Goal: Task Accomplishment & Management: Manage account settings

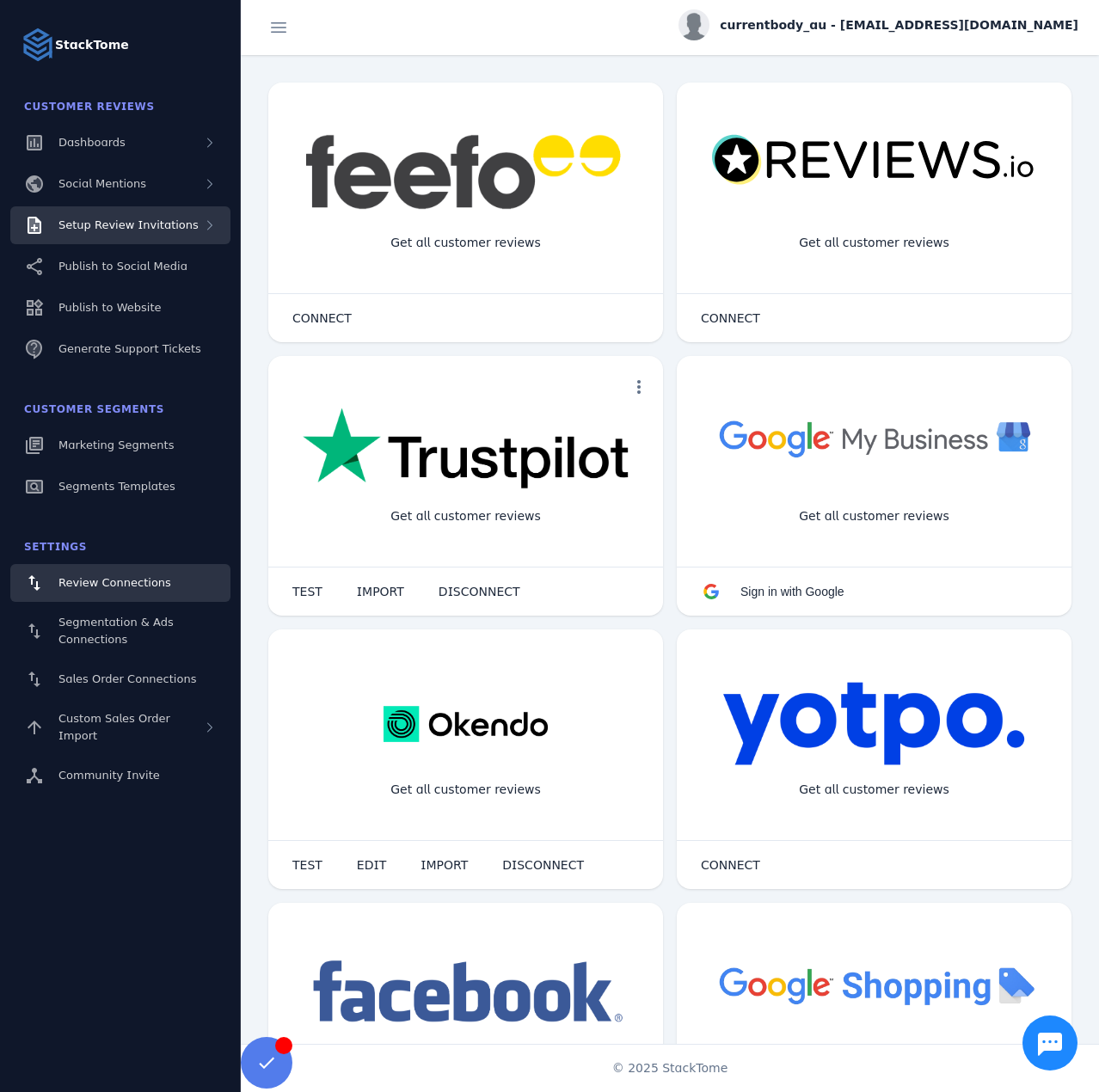
drag, startPoint x: 152, startPoint y: 233, endPoint x: 148, endPoint y: 243, distance: 10.8
click at [152, 233] on div "Setup Review Invitations" at bounding box center [128, 225] width 140 height 17
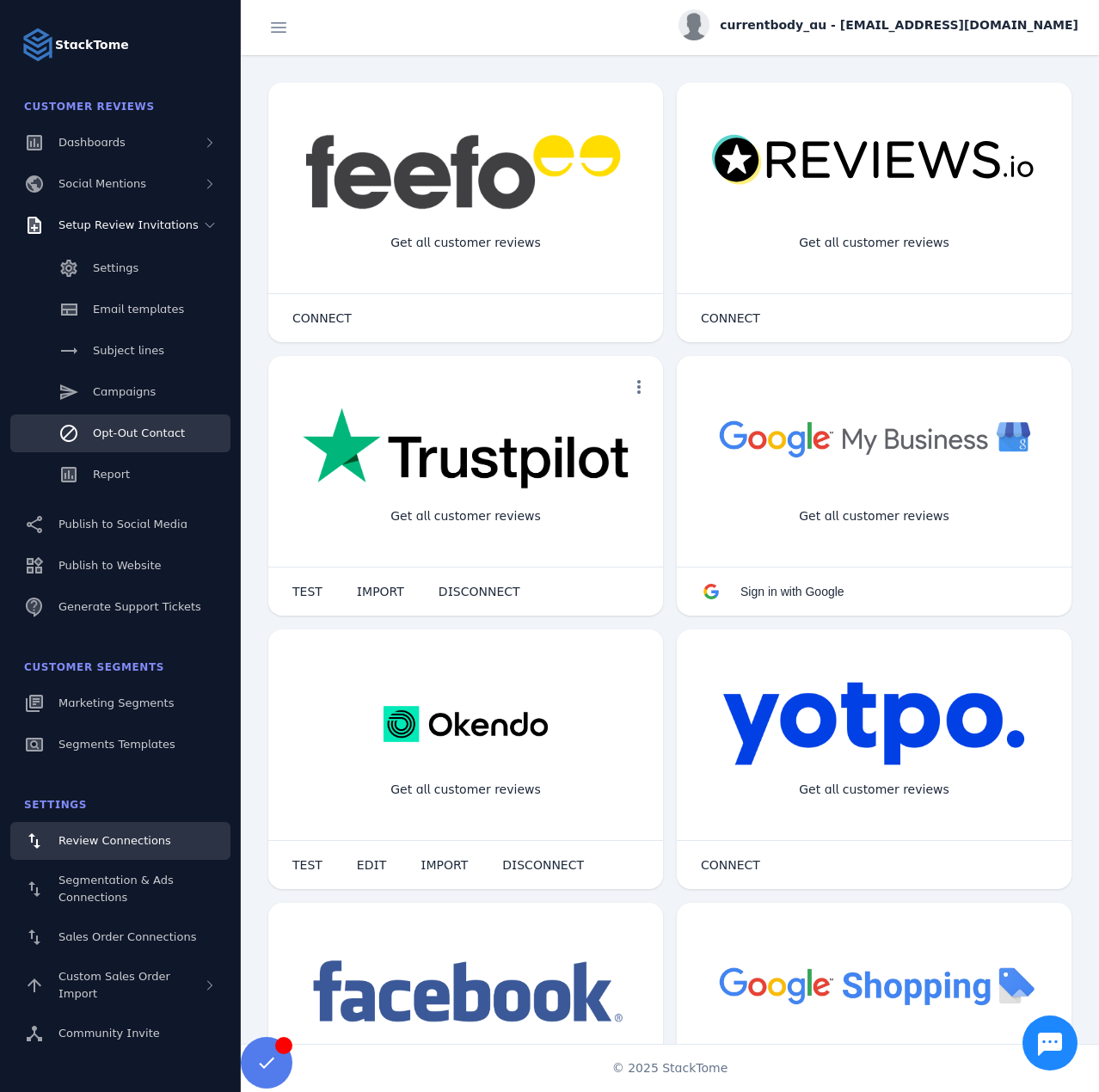
click at [120, 417] on link "Opt-Out Contact" at bounding box center [121, 432] width 221 height 38
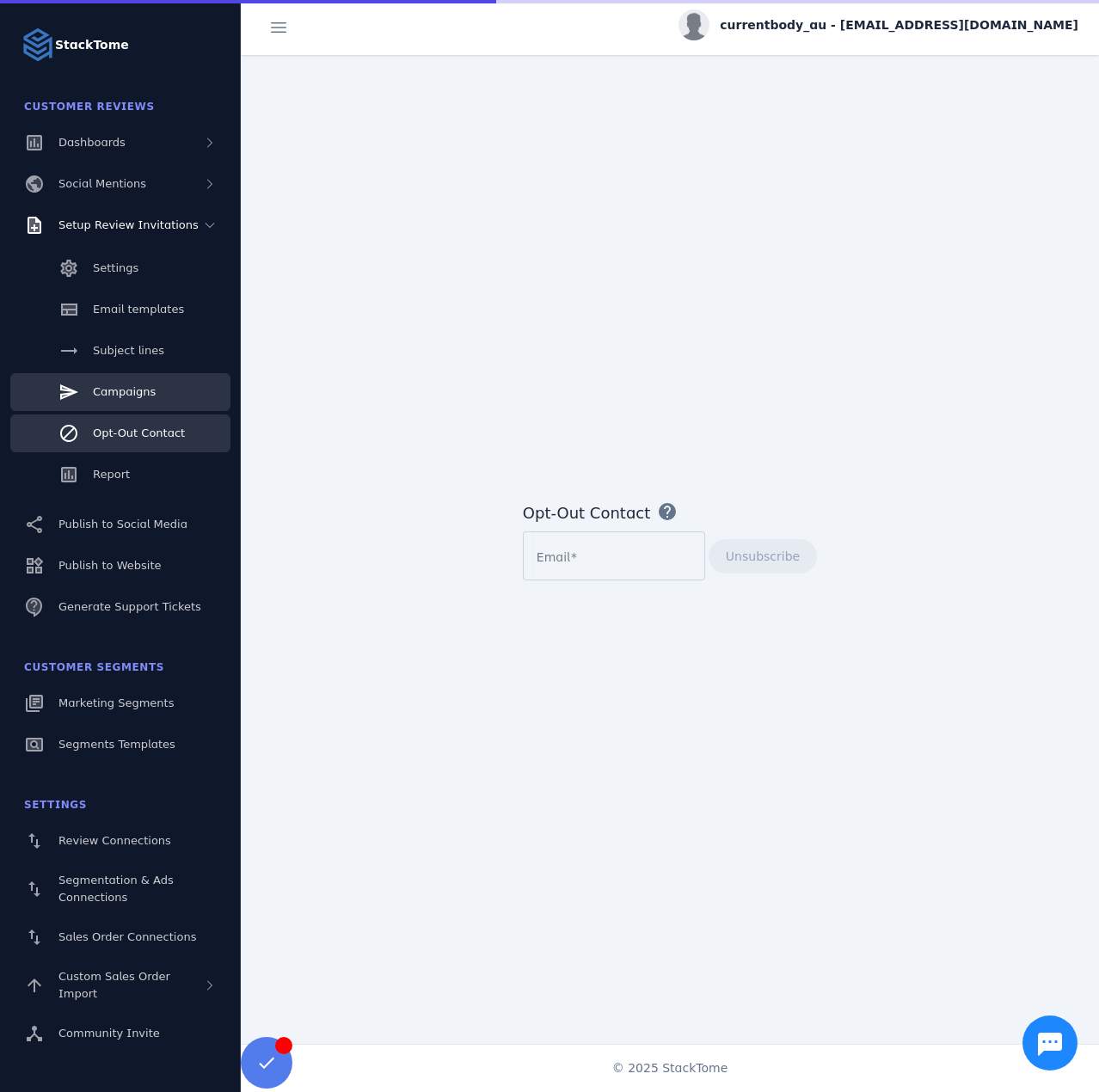
click at [124, 393] on span "Campaigns" at bounding box center [124, 391] width 63 height 13
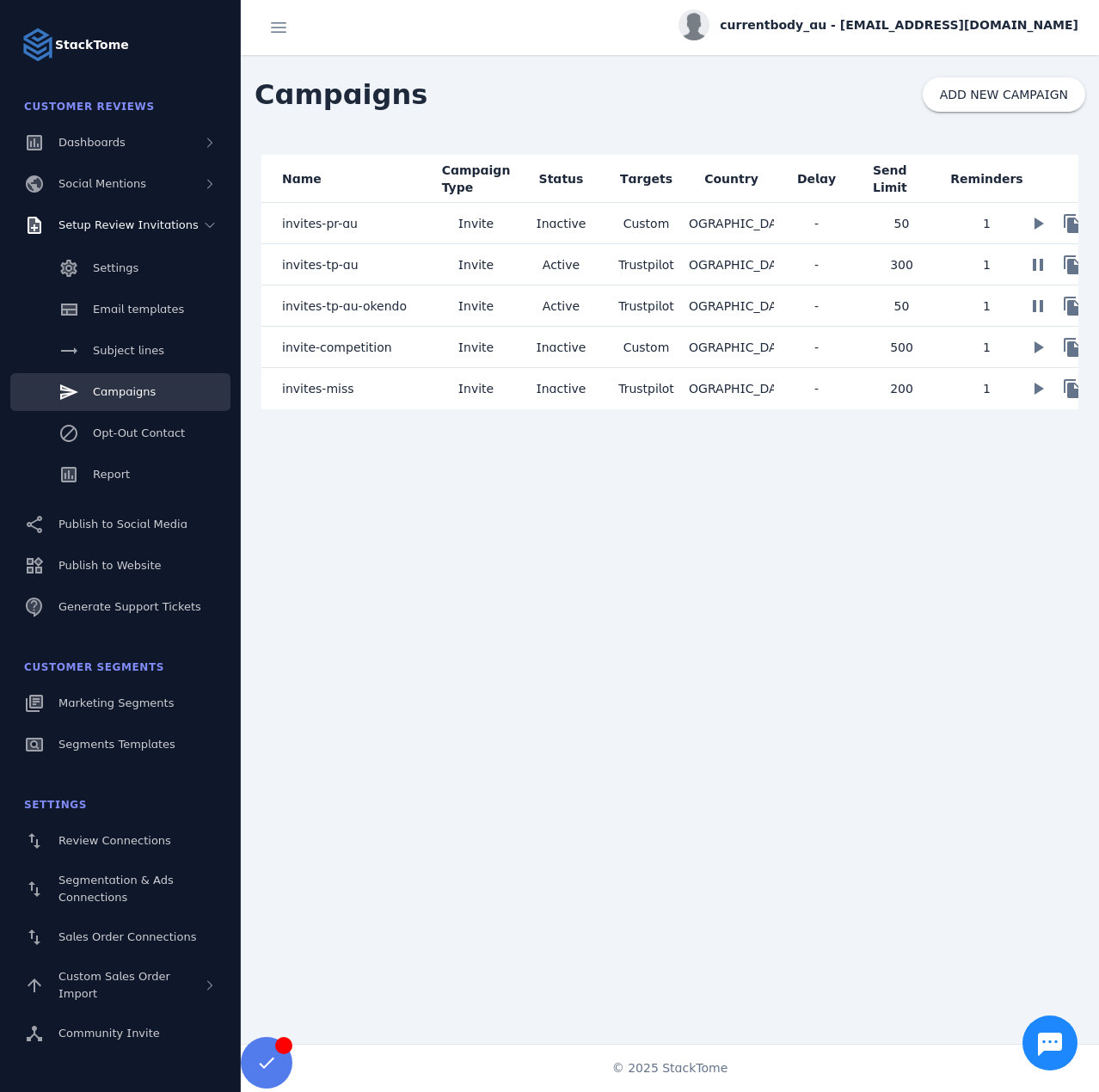
click at [376, 277] on mat-cell "invites-tp-au" at bounding box center [347, 264] width 172 height 42
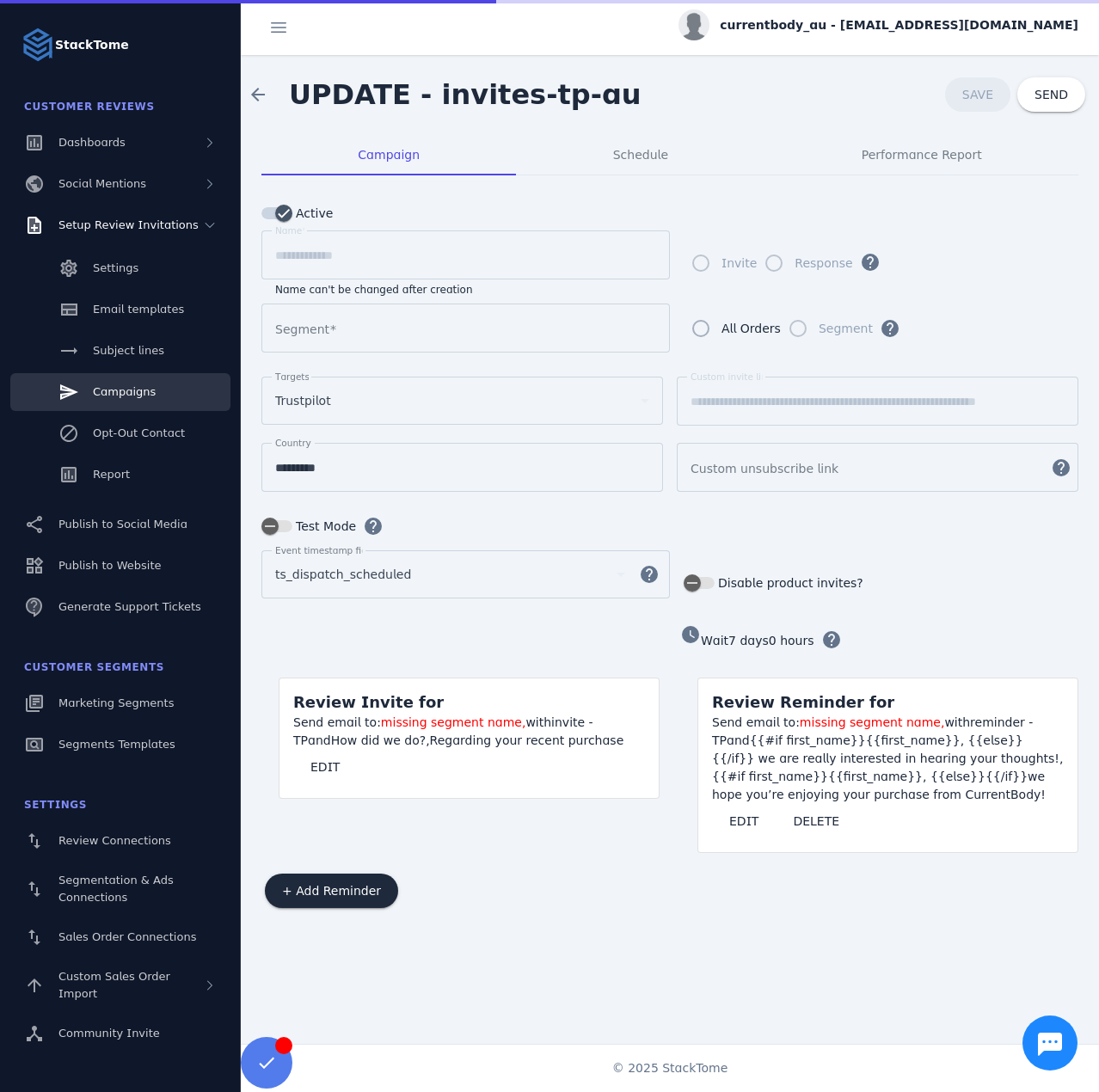
type input "**********"
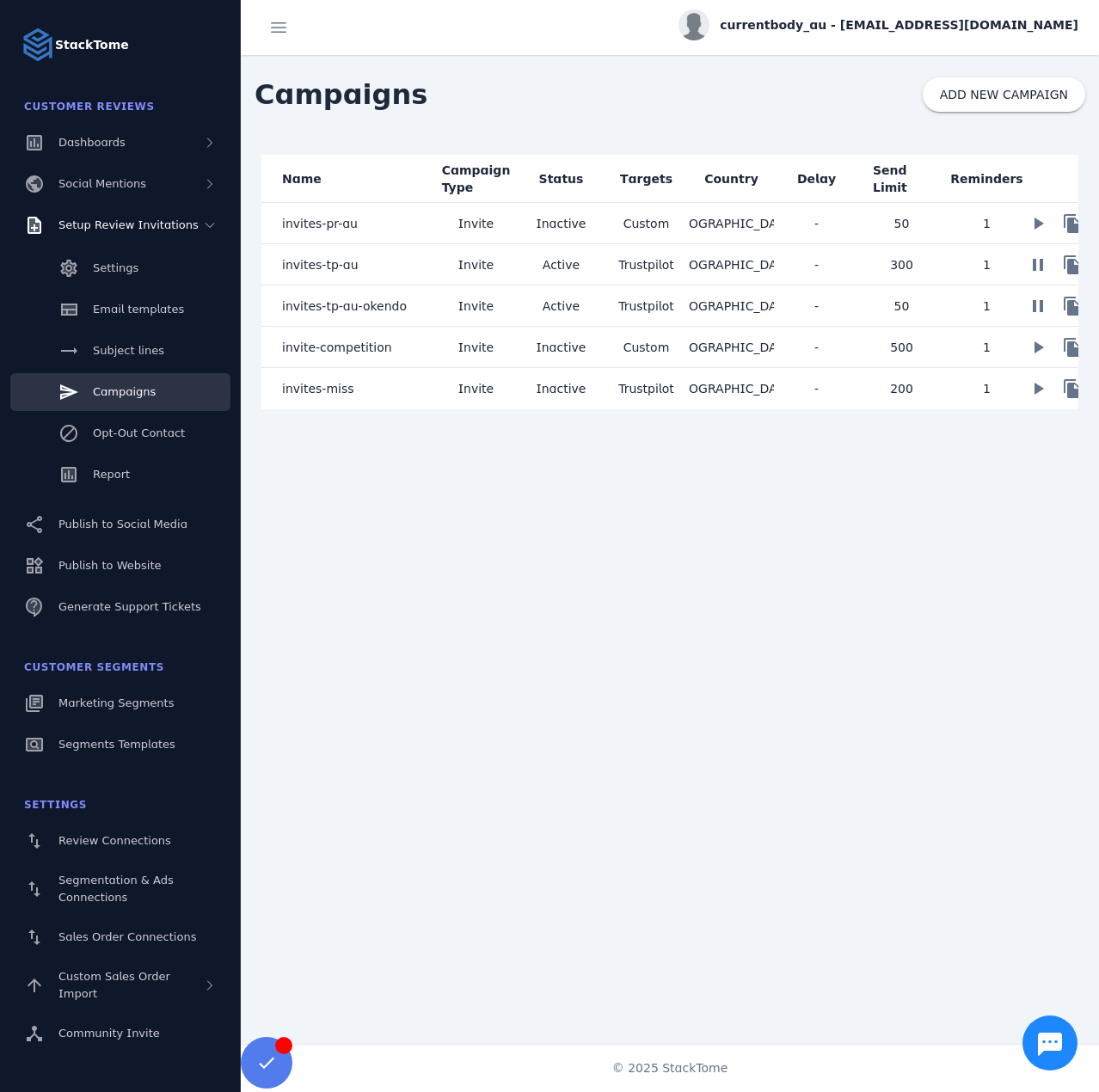
click at [383, 299] on span "invites-tp-au-okendo" at bounding box center [344, 306] width 125 height 20
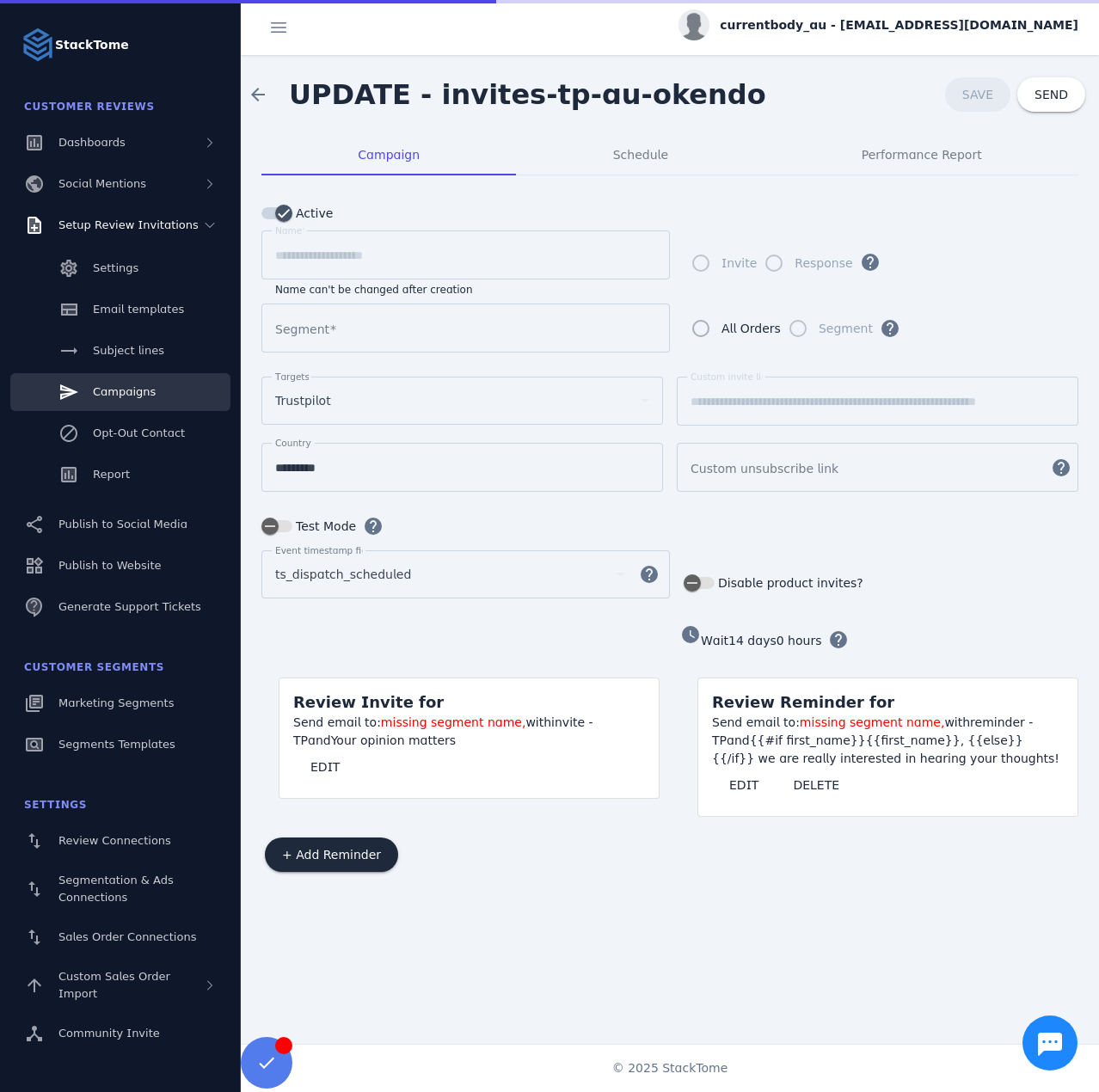
type input "**********"
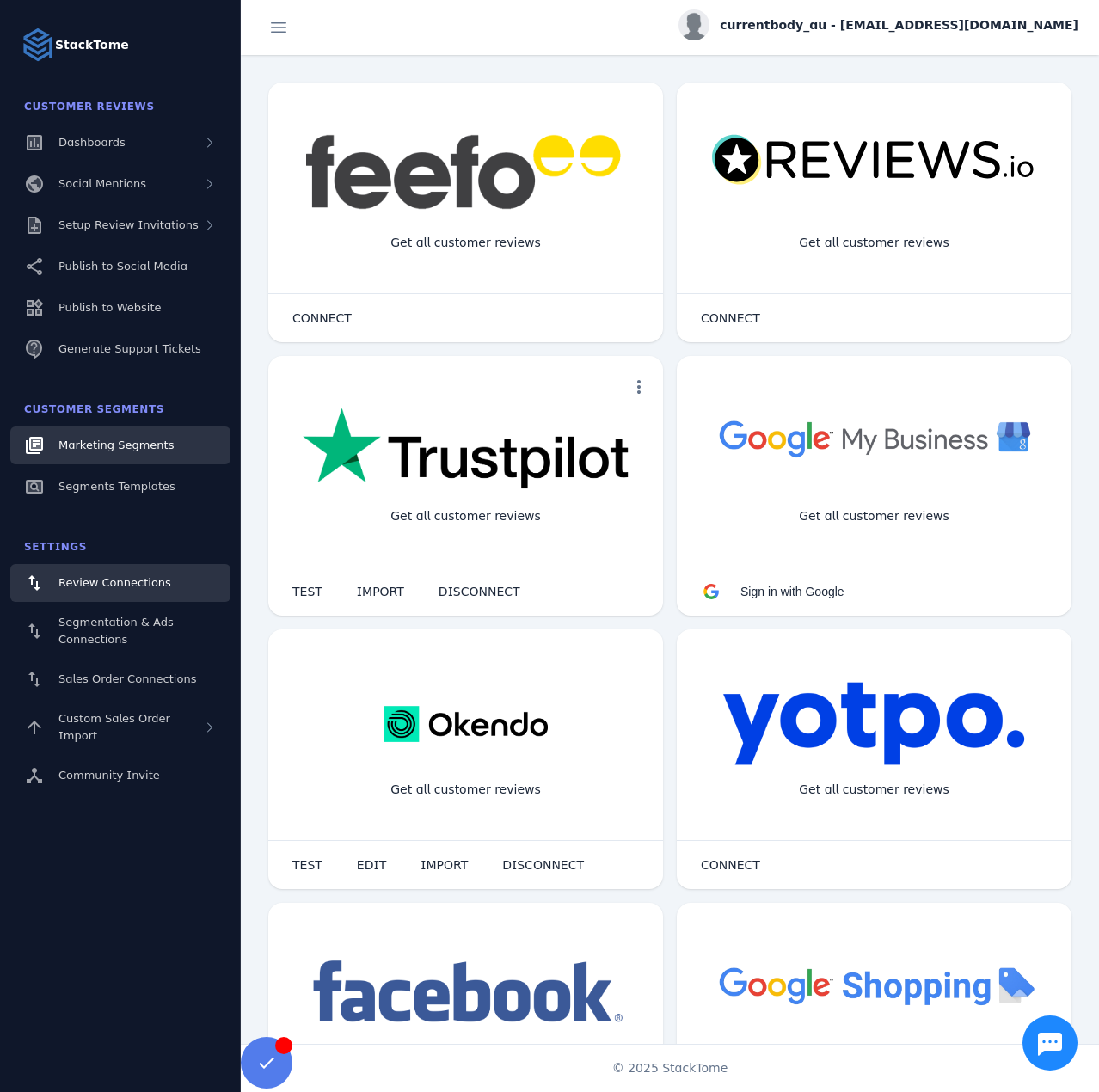
click at [123, 451] on span "Marketing Segments" at bounding box center [115, 444] width 115 height 13
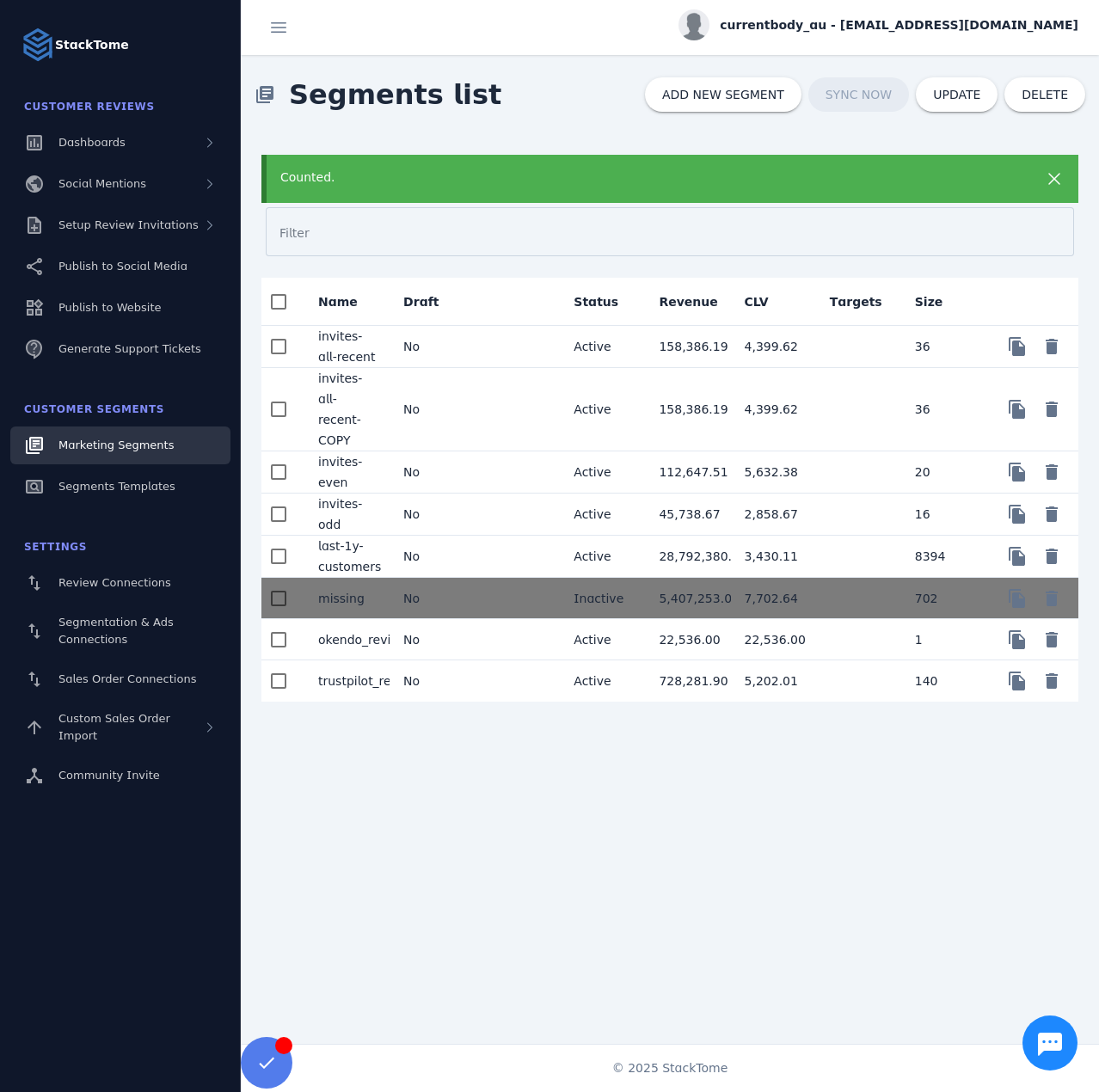
click at [706, 175] on div "Counted." at bounding box center [634, 177] width 706 height 18
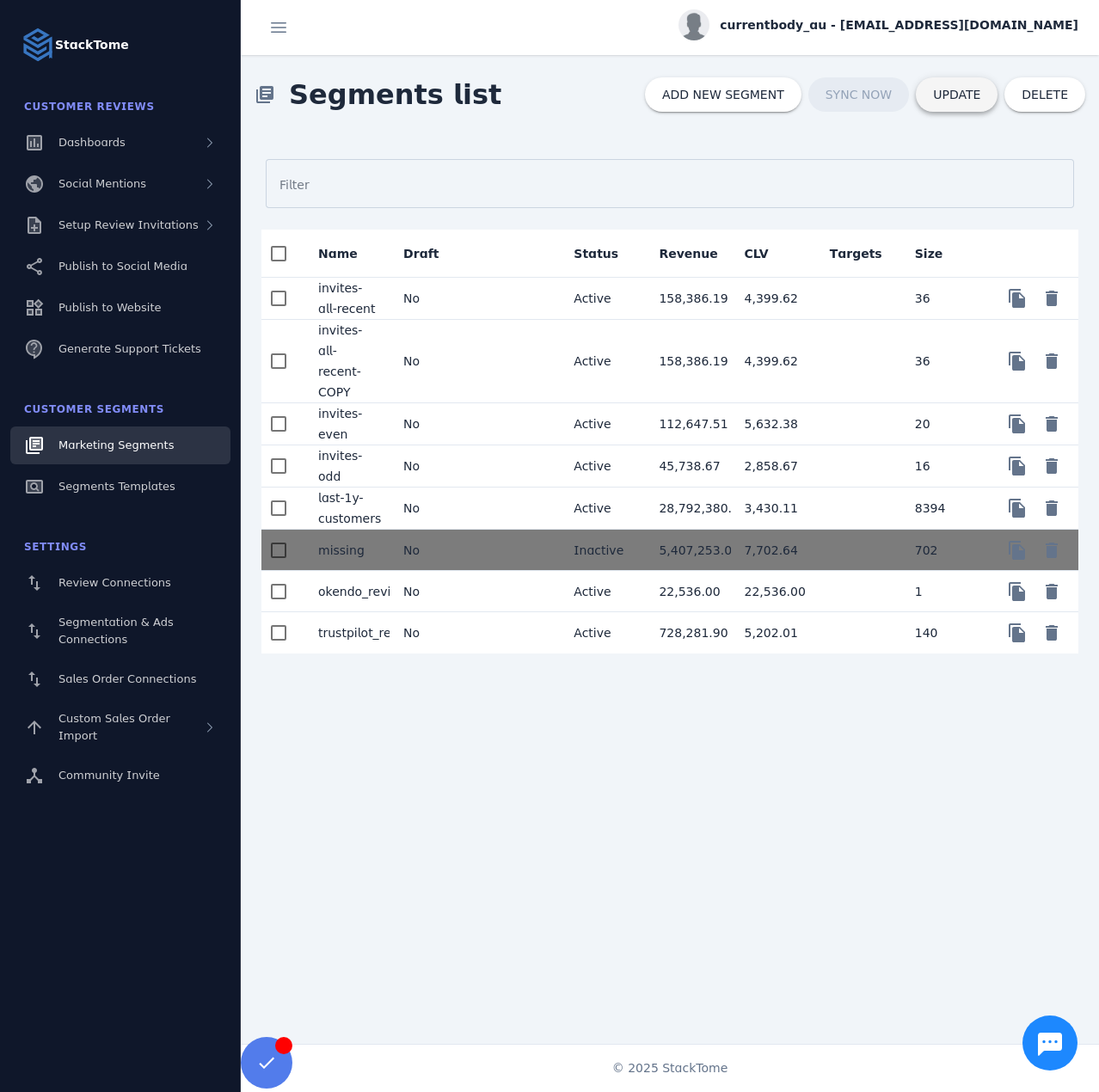
click at [957, 91] on span "UPDATE" at bounding box center [956, 95] width 47 height 12
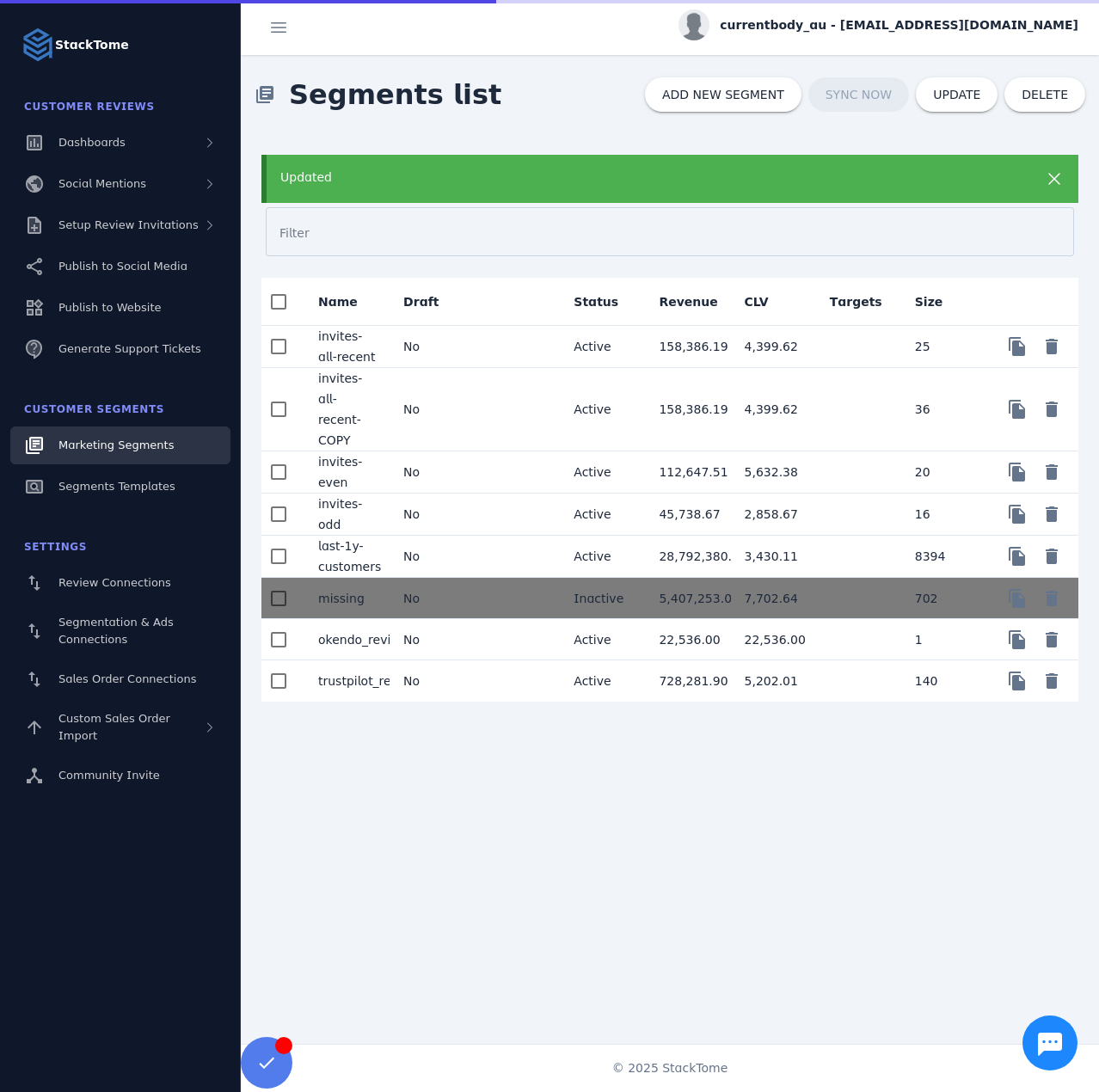
click at [893, 183] on div "Updated" at bounding box center [634, 177] width 706 height 18
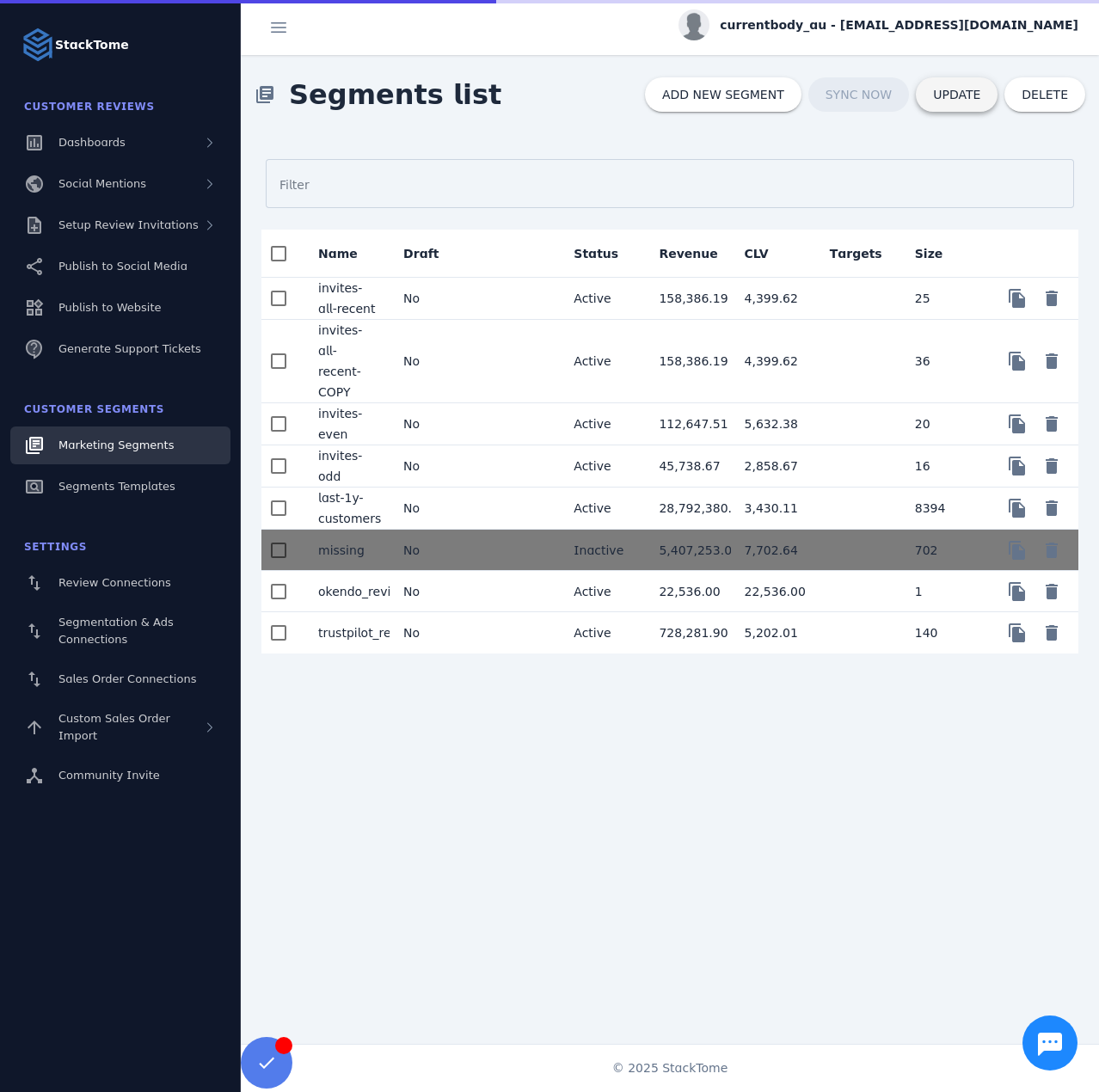
click at [962, 91] on span "UPDATE" at bounding box center [956, 95] width 47 height 12
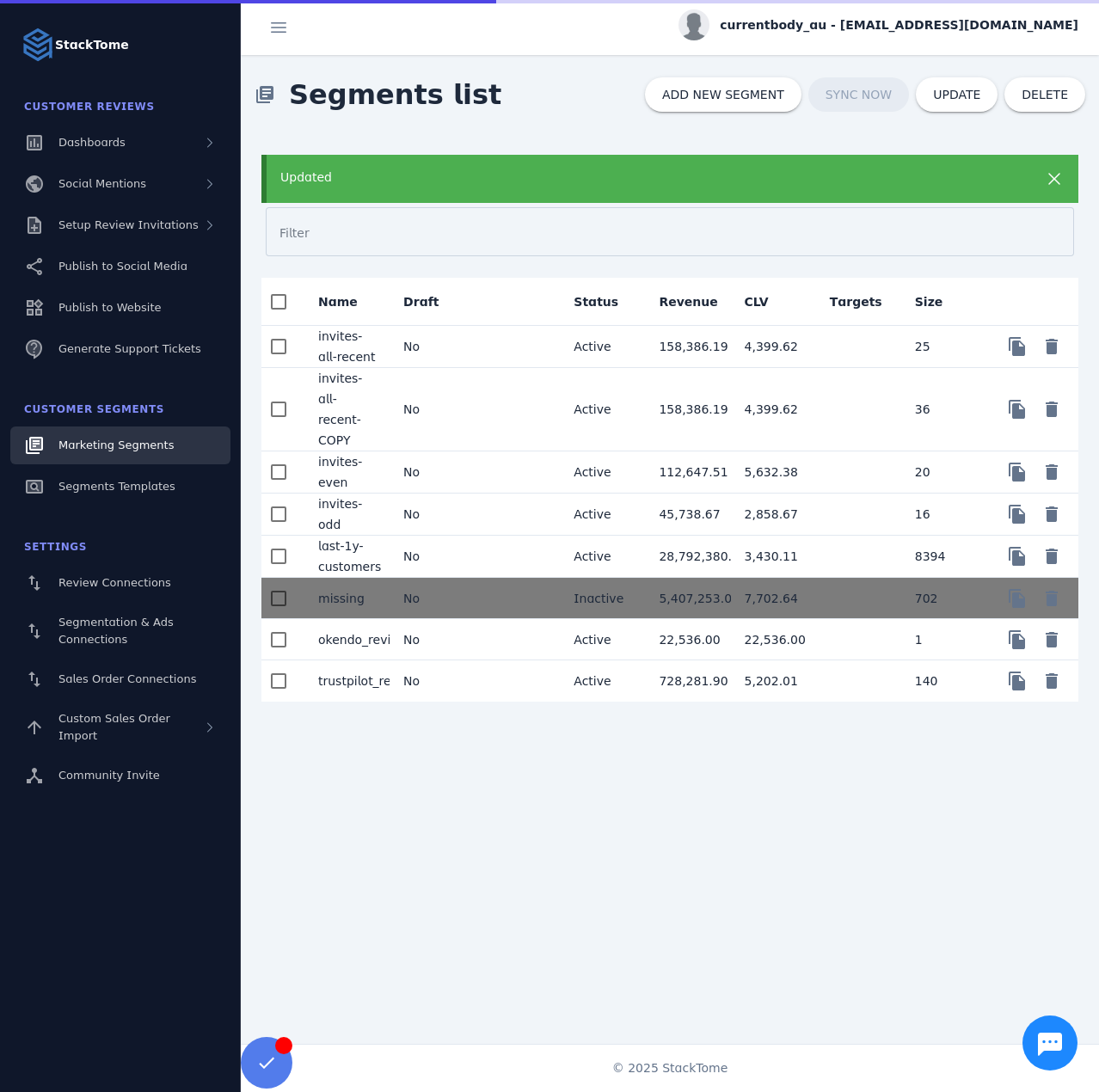
click at [935, 27] on span "currentbody_au - [EMAIL_ADDRESS][DOMAIN_NAME]" at bounding box center [899, 25] width 359 height 18
click at [986, 165] on icon at bounding box center [979, 166] width 15 height 15
